Goal: Information Seeking & Learning: Learn about a topic

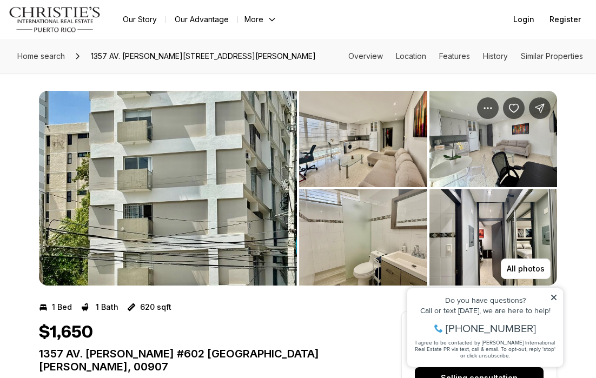
click at [396, 155] on img "View image gallery" at bounding box center [363, 139] width 128 height 96
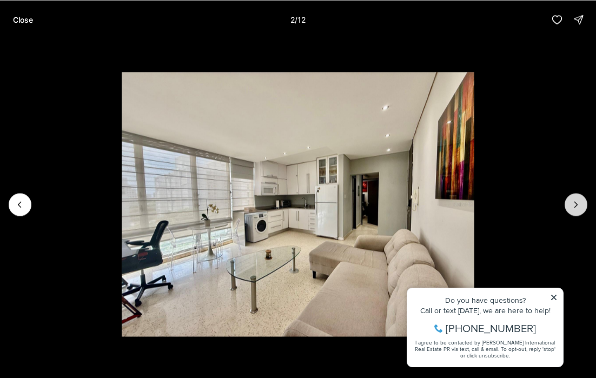
click at [575, 204] on icon "Next slide" at bounding box center [575, 204] width 11 height 11
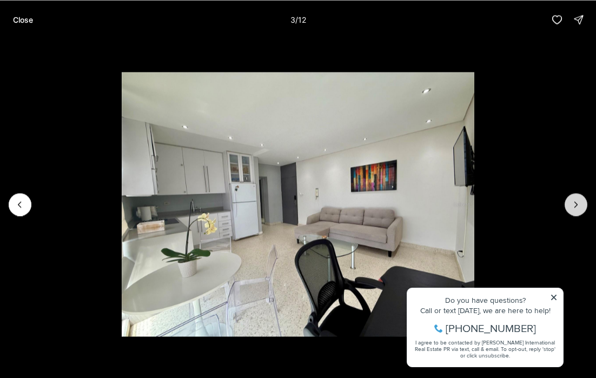
click at [575, 204] on icon "Next slide" at bounding box center [575, 204] width 11 height 11
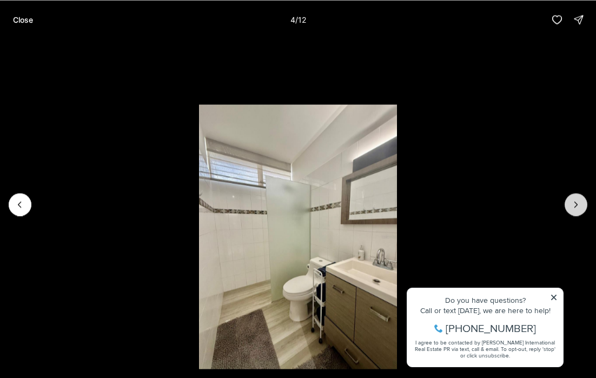
click at [575, 204] on icon "Next slide" at bounding box center [575, 204] width 11 height 11
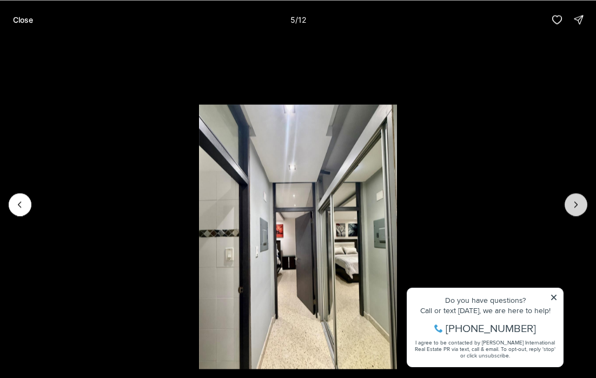
click at [575, 204] on icon "Next slide" at bounding box center [575, 204] width 11 height 11
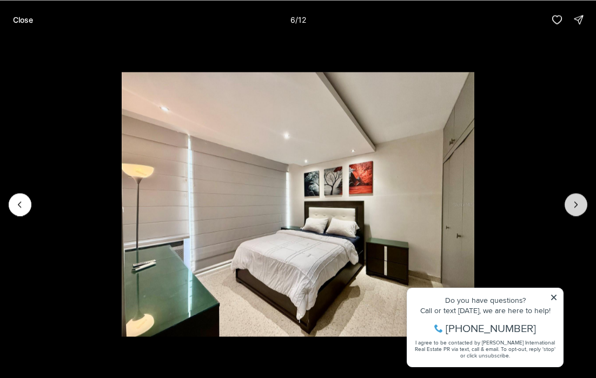
click at [575, 204] on icon "Next slide" at bounding box center [575, 204] width 11 height 11
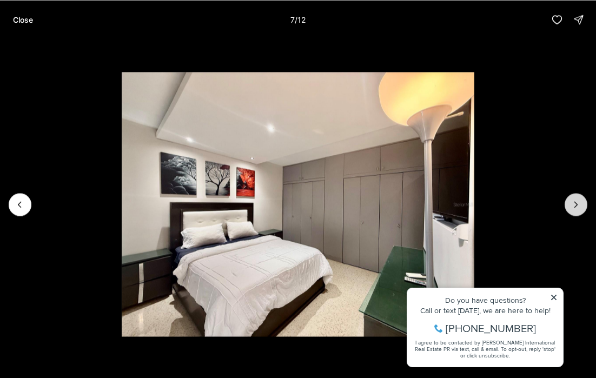
click at [575, 204] on icon "Next slide" at bounding box center [575, 204] width 11 height 11
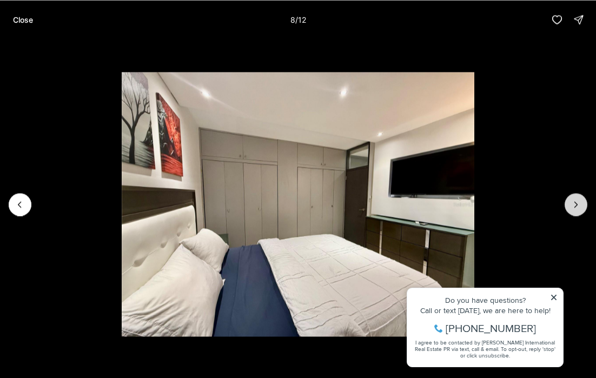
click at [575, 204] on icon "Next slide" at bounding box center [575, 204] width 11 height 11
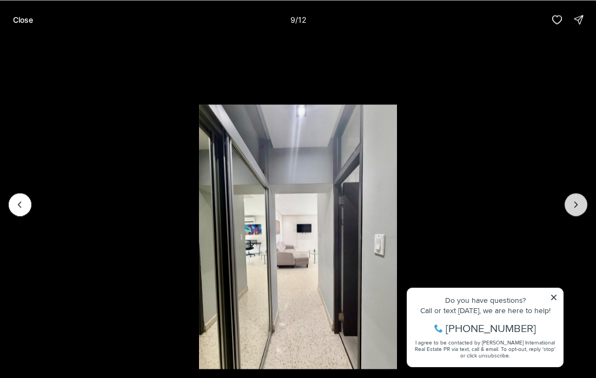
click at [575, 204] on icon "Next slide" at bounding box center [575, 204] width 11 height 11
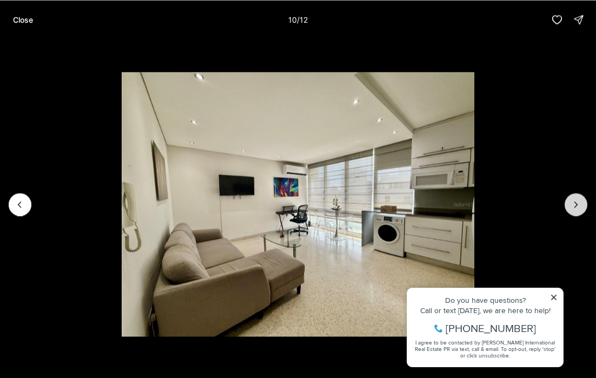
click at [575, 204] on icon "Next slide" at bounding box center [575, 204] width 11 height 11
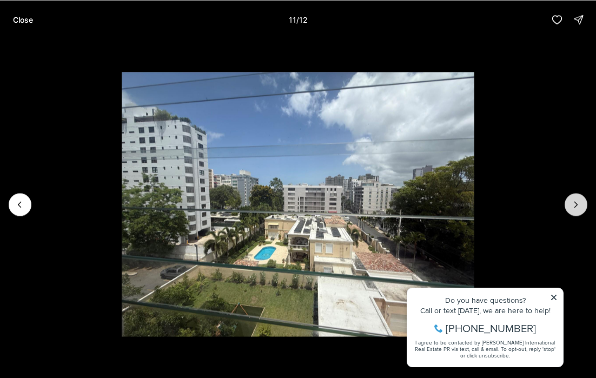
click at [575, 204] on icon "Next slide" at bounding box center [575, 204] width 11 height 11
